Goal: Information Seeking & Learning: Learn about a topic

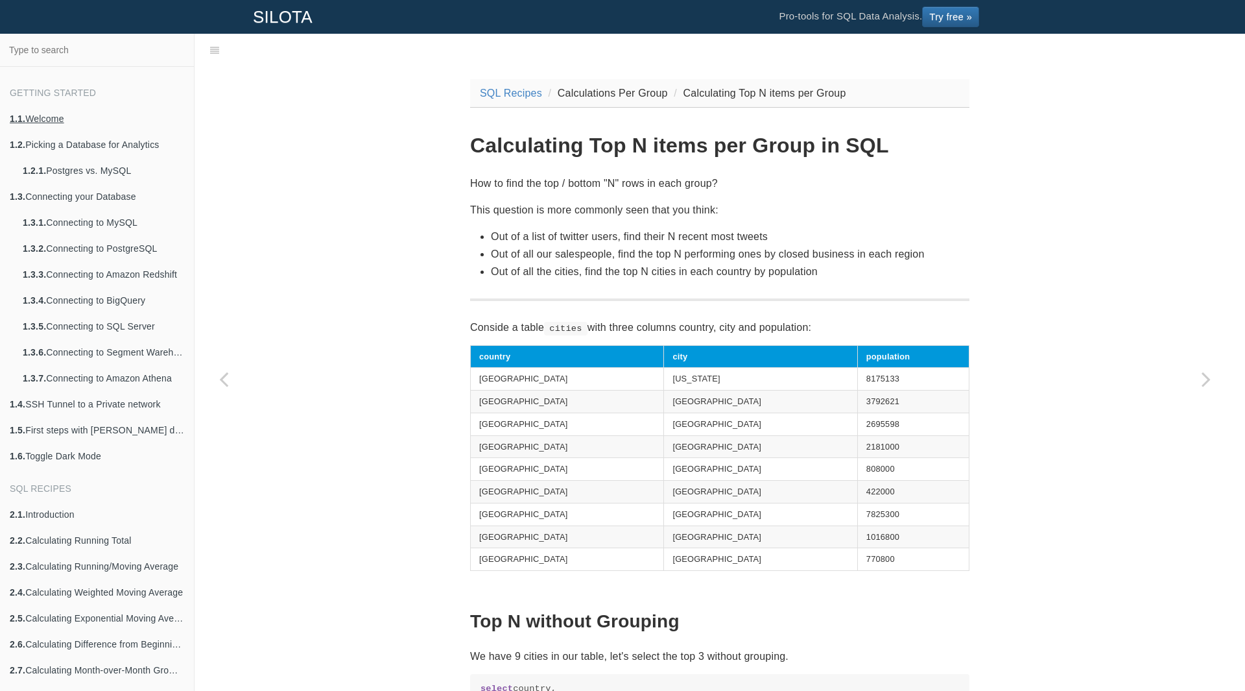
click at [58, 120] on link "1.1. Welcome" at bounding box center [97, 119] width 194 height 26
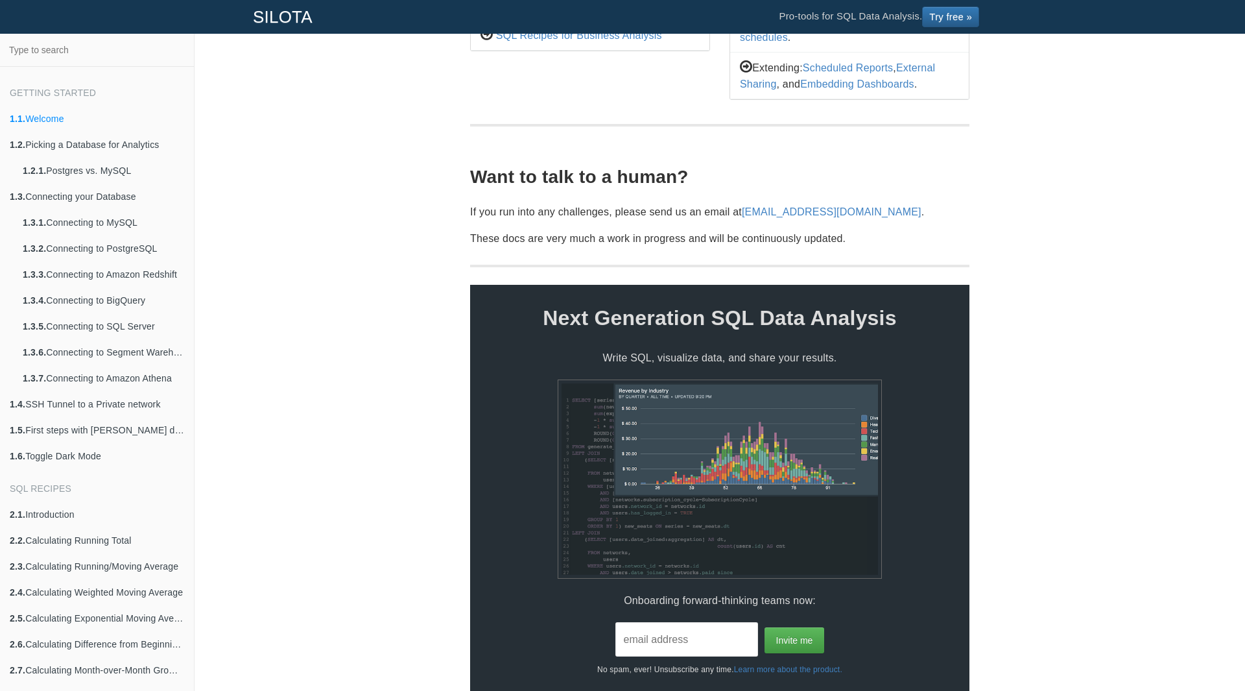
scroll to position [340, 0]
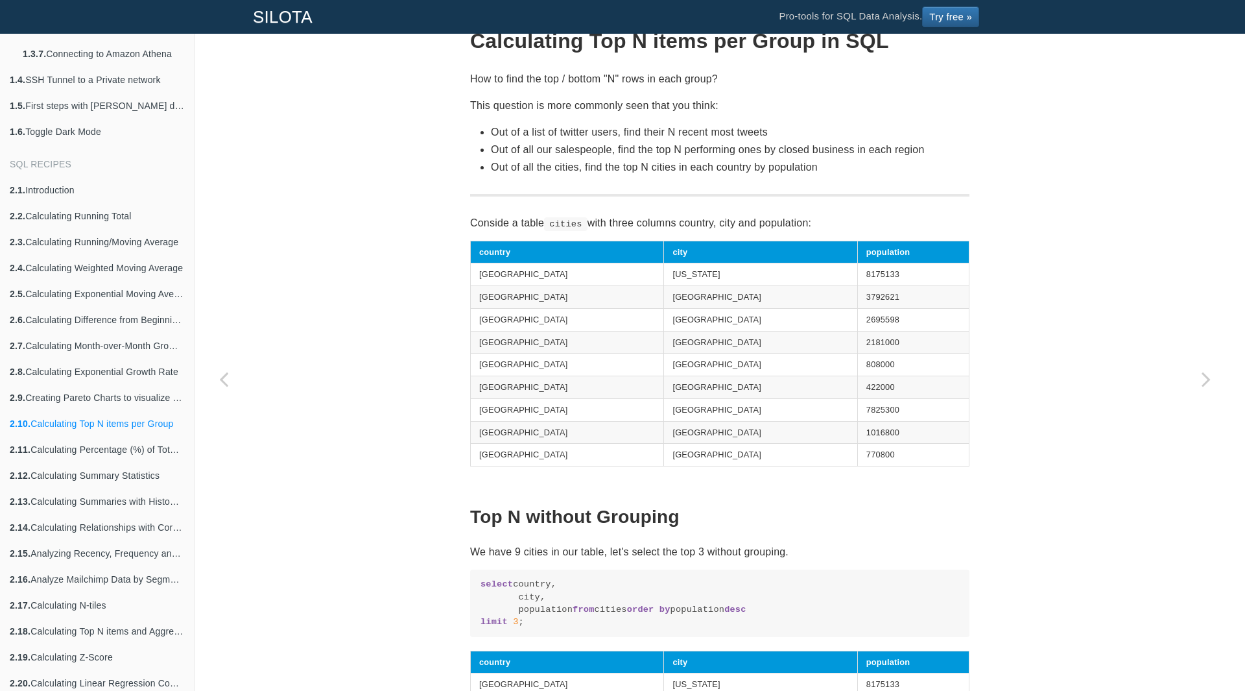
scroll to position [130, 0]
